Goal: Obtain resource: Download file/media

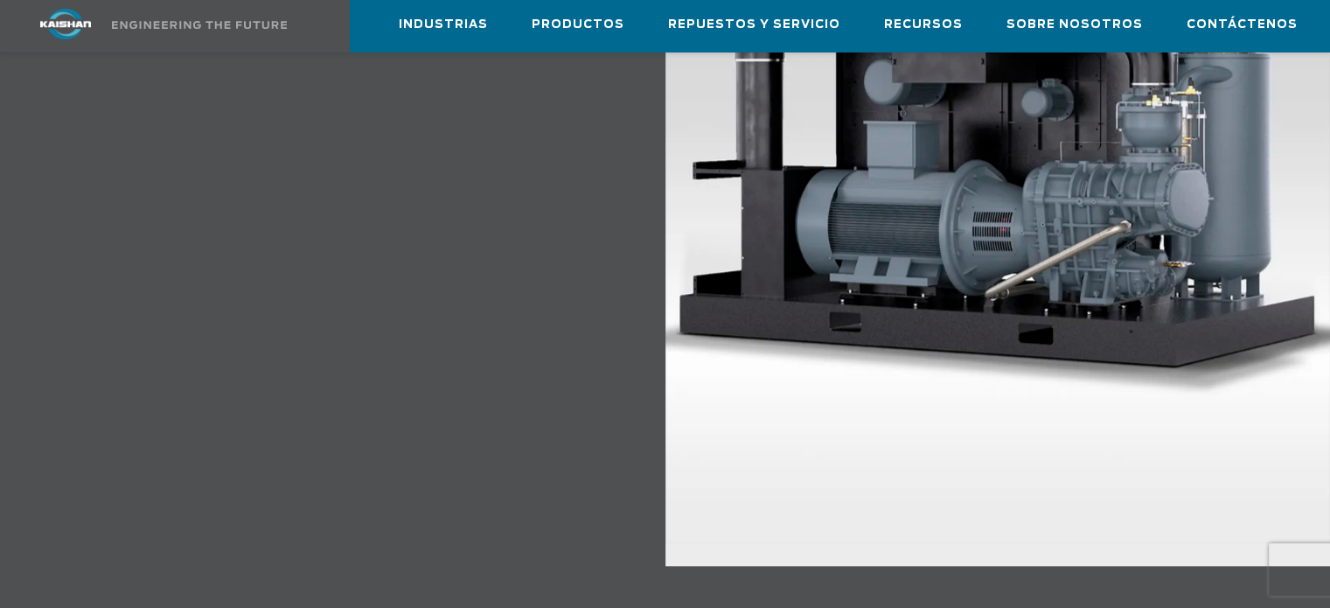
scroll to position [2270, 0]
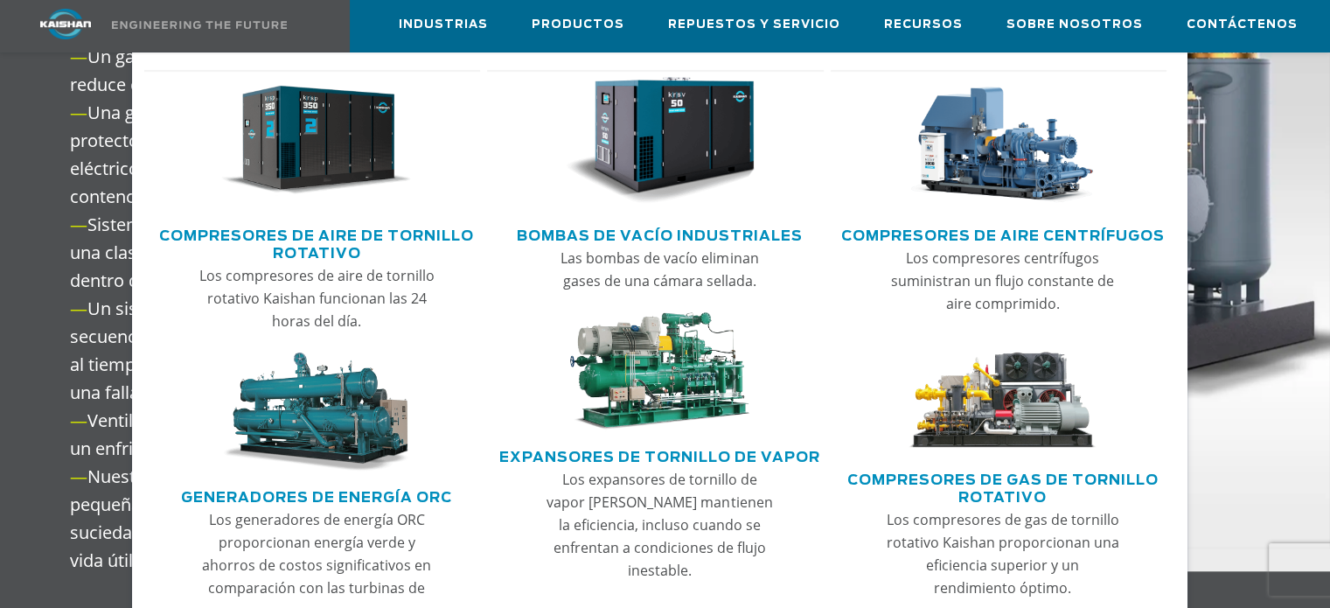
click at [378, 135] on img "Menú principal" at bounding box center [316, 141] width 190 height 128
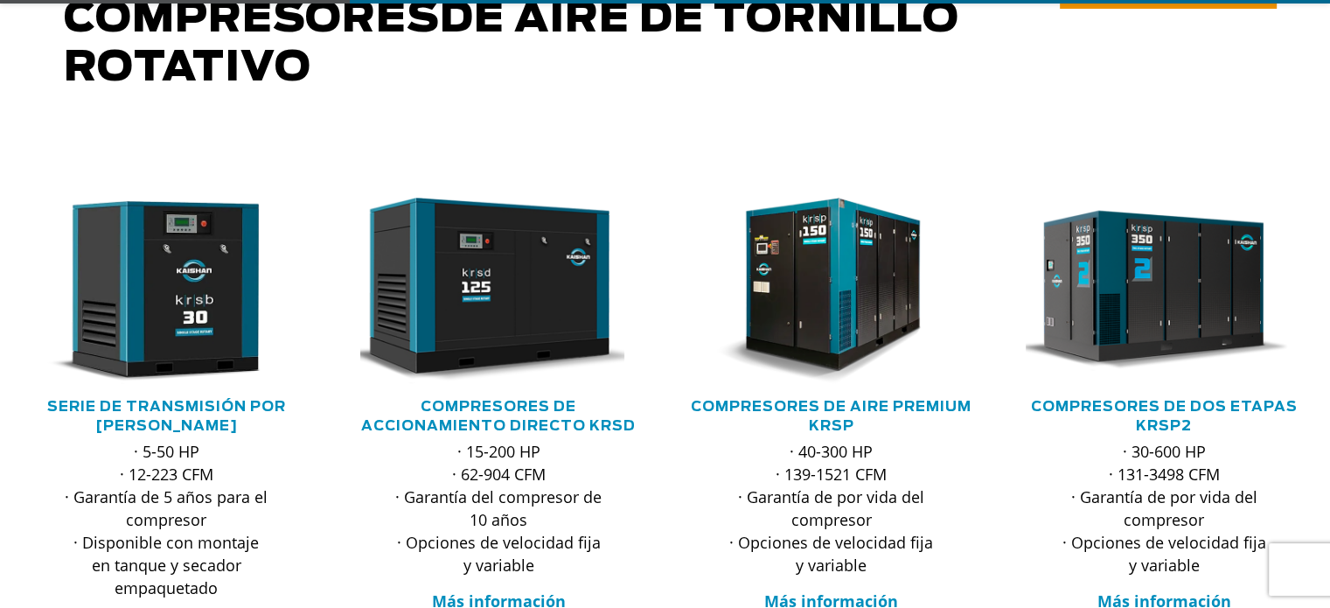
scroll to position [262, 0]
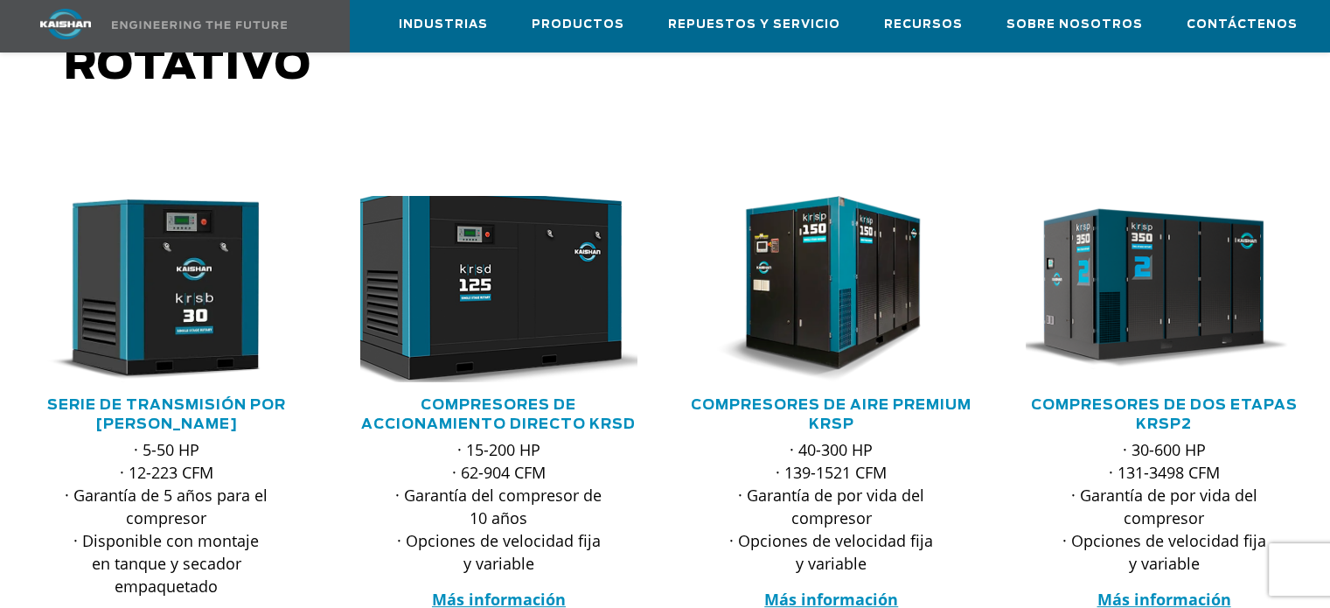
click at [479, 288] on img at bounding box center [485, 289] width 304 height 206
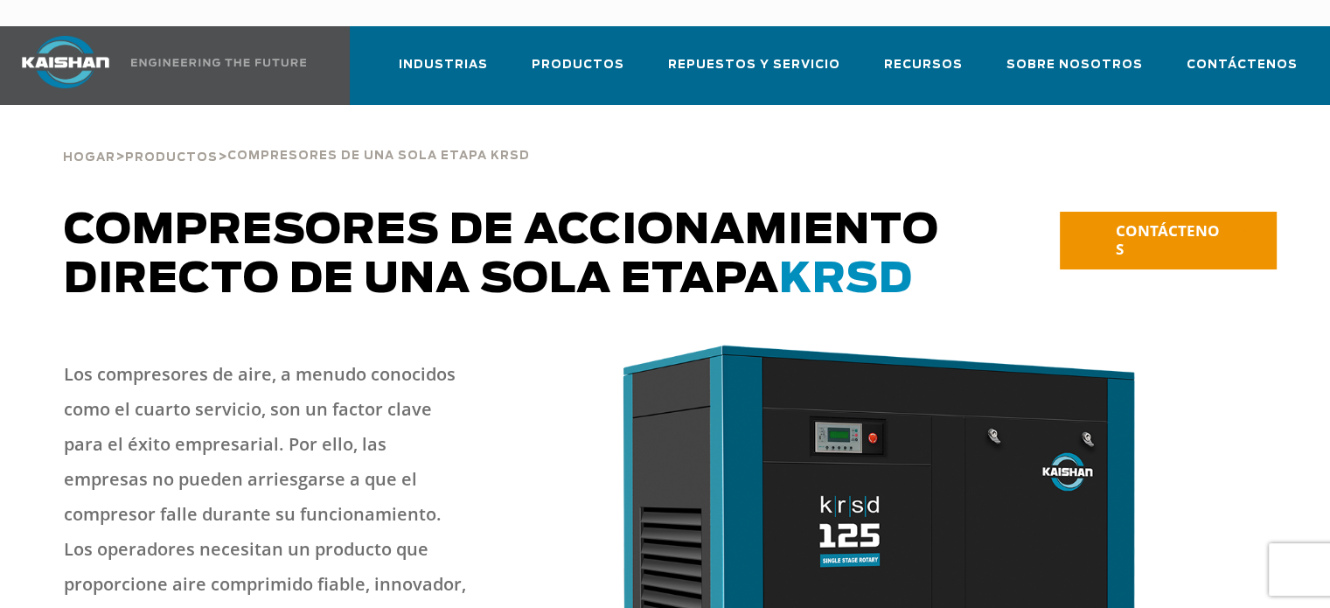
click at [131, 59] on img at bounding box center [218, 63] width 175 height 8
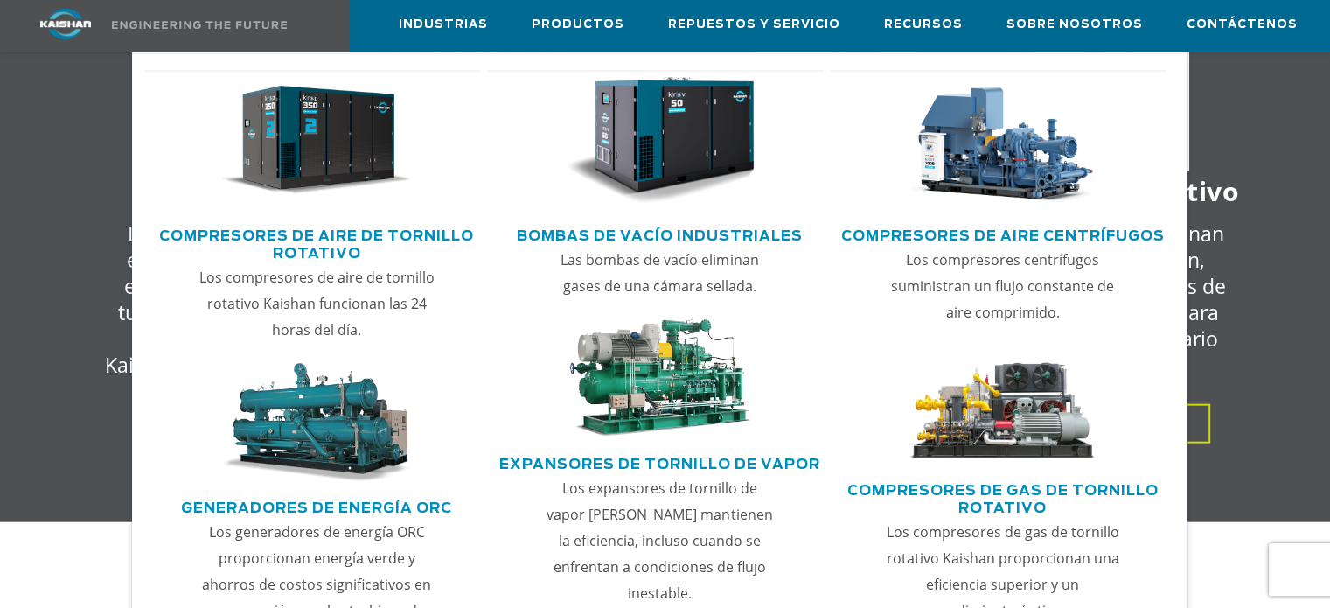
scroll to position [3967, 0]
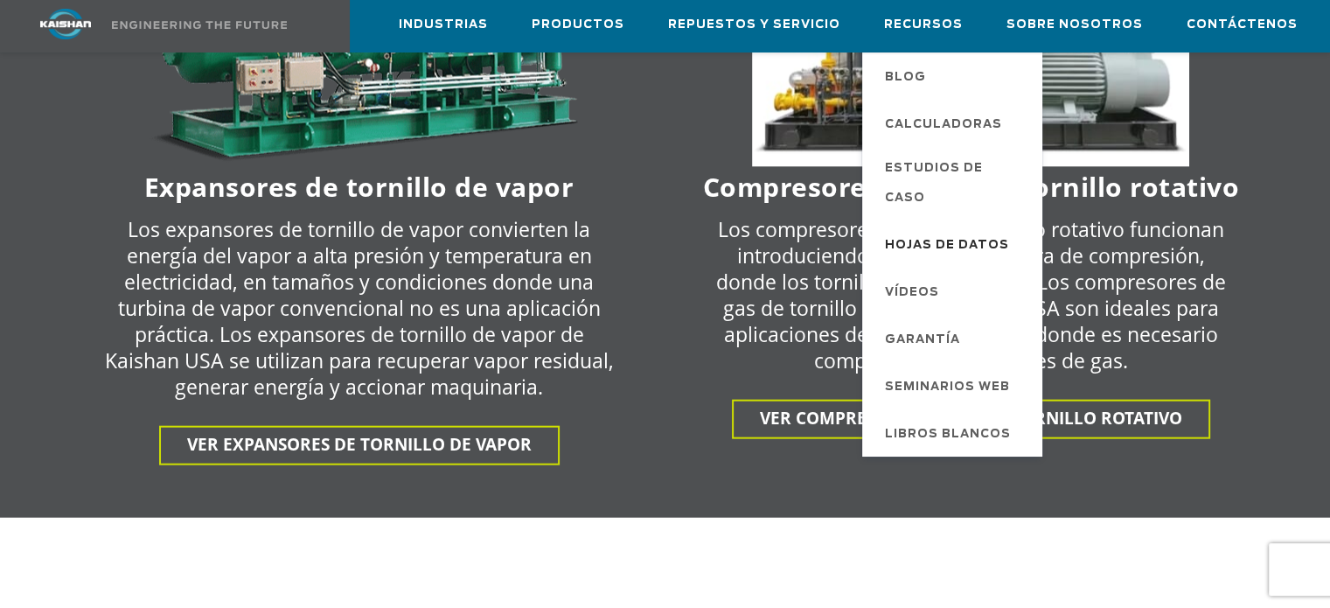
click at [979, 240] on font "Hojas de datos" at bounding box center [947, 245] width 124 height 11
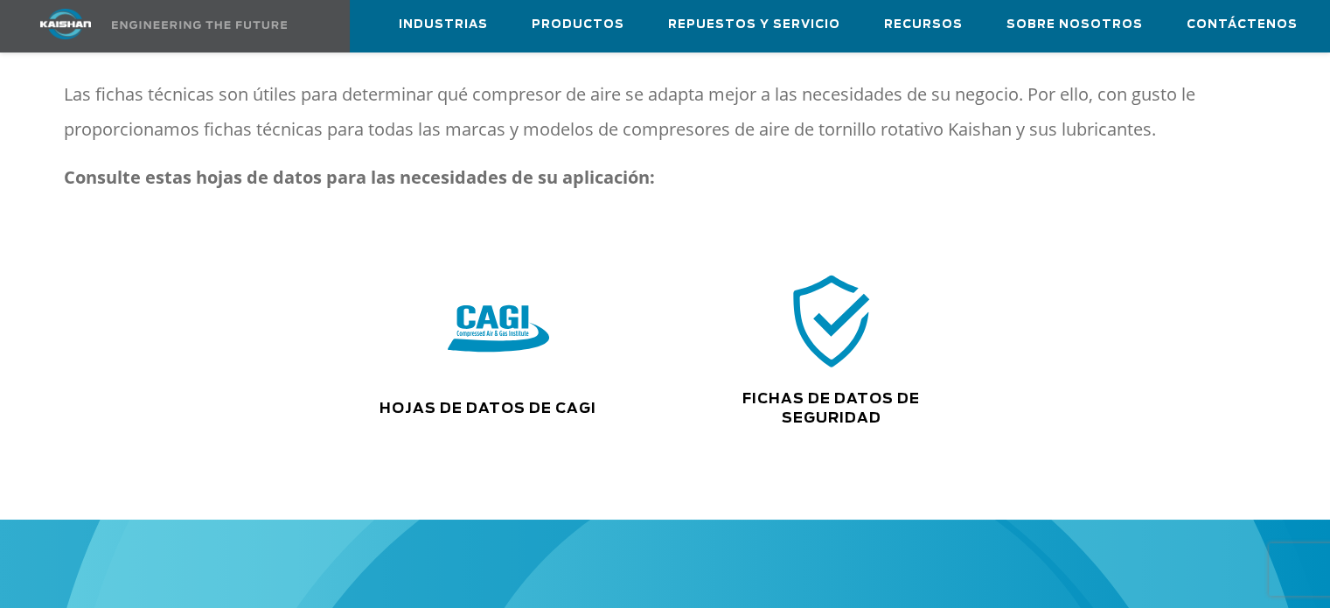
scroll to position [239, 0]
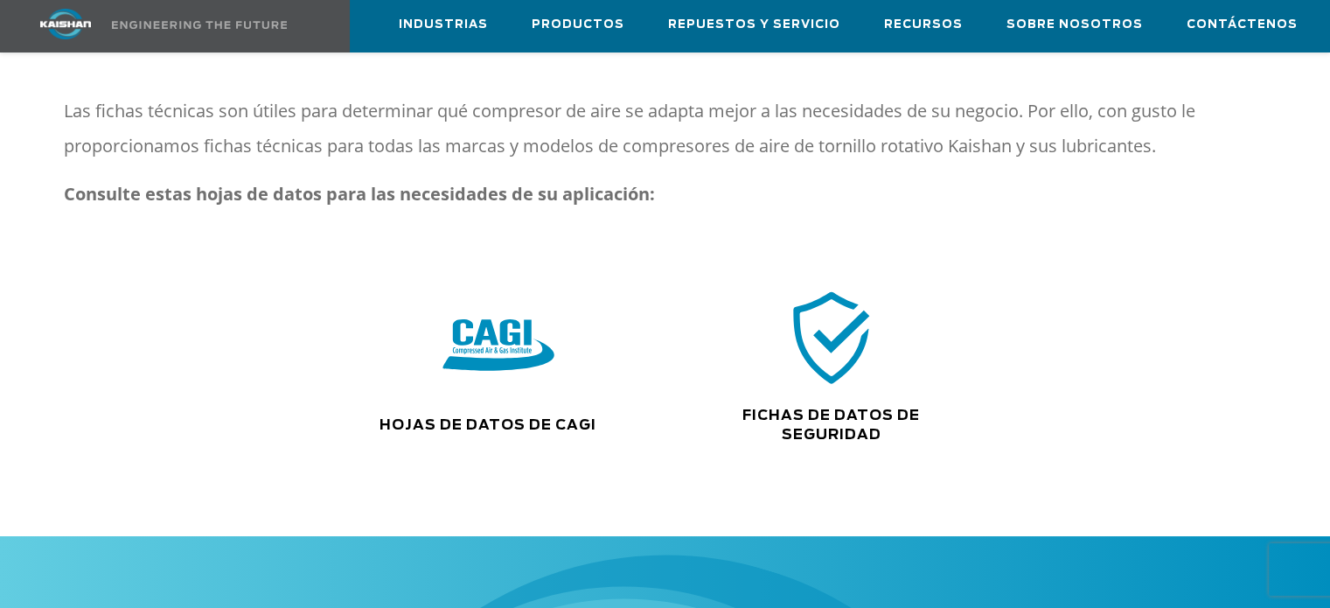
click at [497, 324] on img at bounding box center [499, 346] width 112 height 113
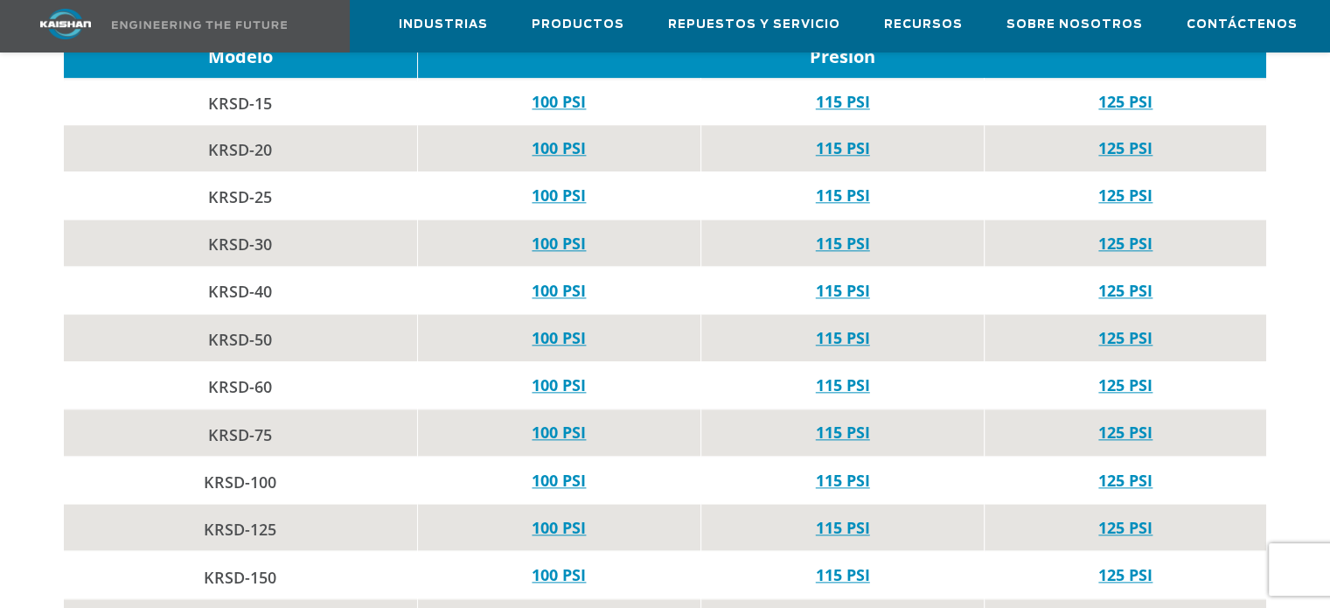
scroll to position [2099, 0]
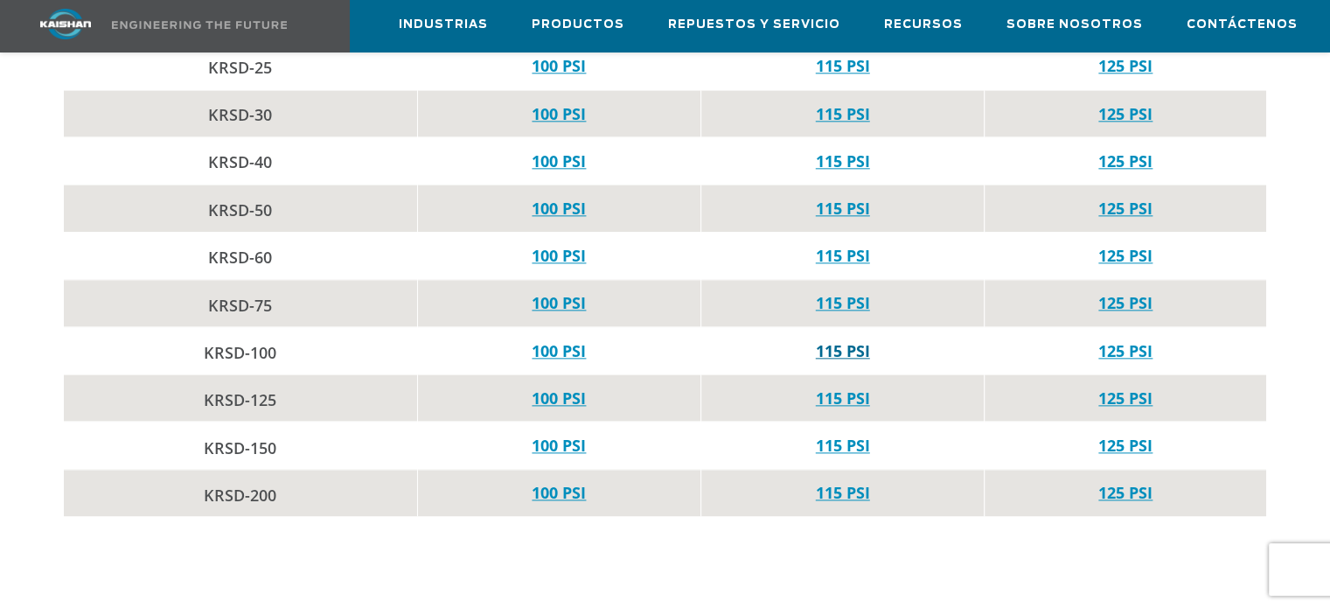
click at [854, 340] on font "115 PSI" at bounding box center [843, 350] width 54 height 21
